Goal: Task Accomplishment & Management: Complete application form

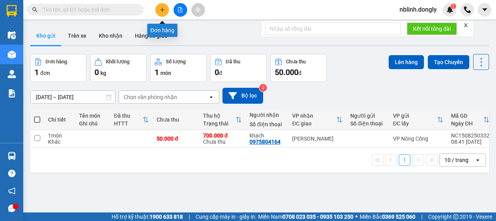
click at [163, 12] on icon "plus" at bounding box center [162, 9] width 5 height 5
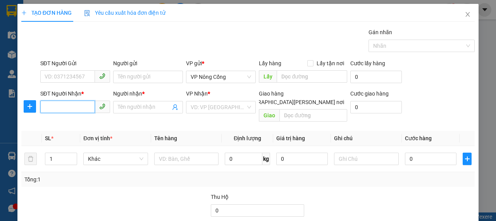
click at [68, 107] on input "SĐT Người Nhận *" at bounding box center [67, 106] width 55 height 12
type input "0988700857"
click at [65, 122] on div "0988700857 - Thái" at bounding box center [75, 122] width 60 height 9
type input "Thái"
type input "0988700857"
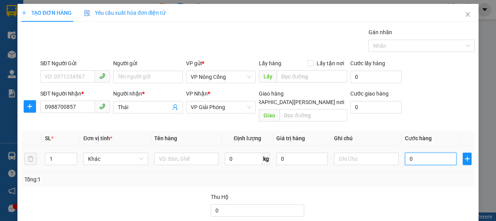
click at [415, 152] on input "0" at bounding box center [431, 158] width 52 height 12
type input "6"
type input "60"
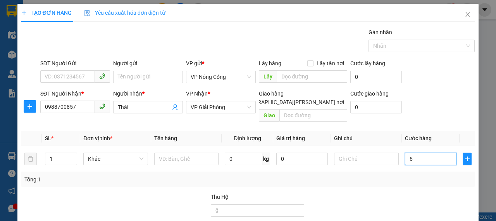
type input "60"
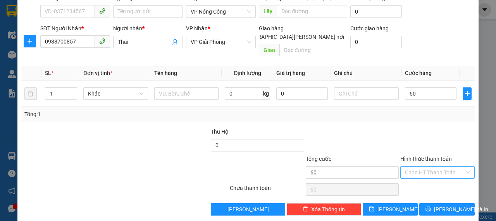
type input "60.000"
click at [422, 166] on input "Hình thức thanh toán" at bounding box center [435, 172] width 60 height 12
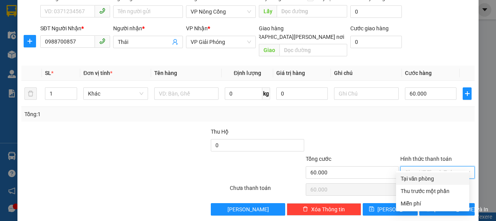
click at [422, 179] on div "Tại văn phòng" at bounding box center [433, 178] width 64 height 9
type input "0"
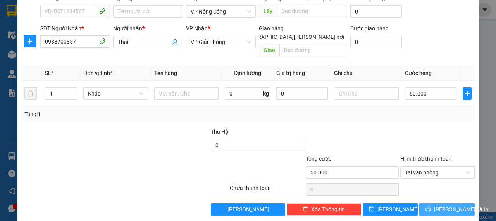
click at [428, 206] on icon "printer" at bounding box center [428, 208] width 5 height 5
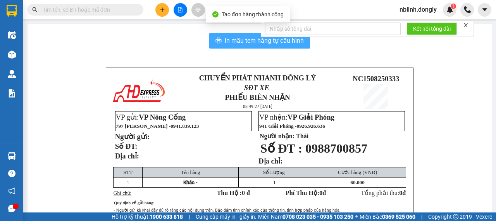
click at [275, 47] on button "In mẫu tem hàng tự cấu hình" at bounding box center [259, 41] width 101 height 16
click at [274, 43] on span "In mẫu tem hàng tự cấu hình" at bounding box center [264, 41] width 79 height 10
